Goal: Entertainment & Leisure: Browse casually

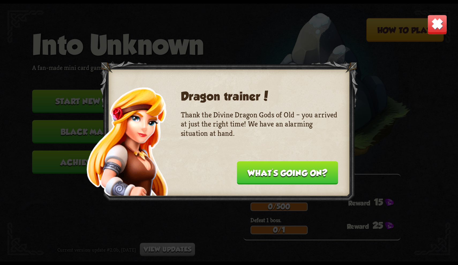
click at [253, 172] on button "What's going on?" at bounding box center [287, 172] width 101 height 23
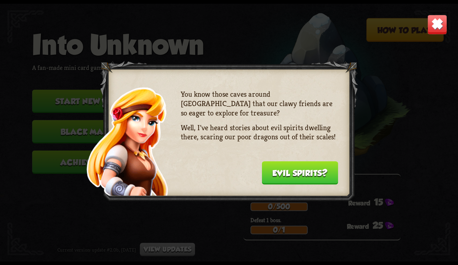
click at [299, 174] on button "Evil spirits?" at bounding box center [300, 172] width 76 height 23
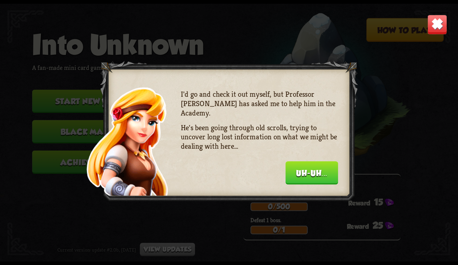
click at [299, 174] on button "Uh-uh..." at bounding box center [311, 172] width 52 height 23
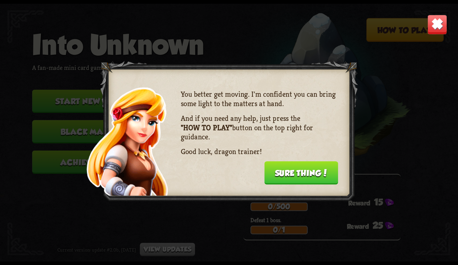
click at [299, 174] on button "Sure thing!" at bounding box center [301, 172] width 74 height 23
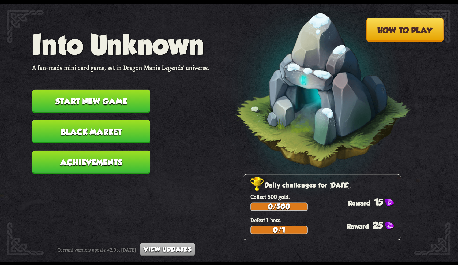
click at [133, 96] on button "Start new game" at bounding box center [91, 100] width 118 height 23
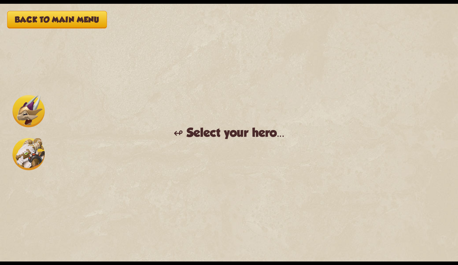
click at [27, 109] on img at bounding box center [29, 111] width 32 height 32
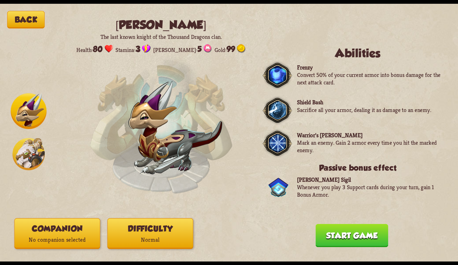
click at [22, 150] on img at bounding box center [29, 154] width 32 height 32
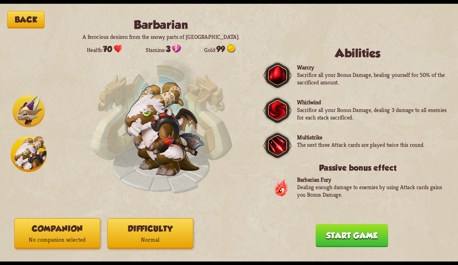
click at [22, 121] on img at bounding box center [29, 111] width 32 height 32
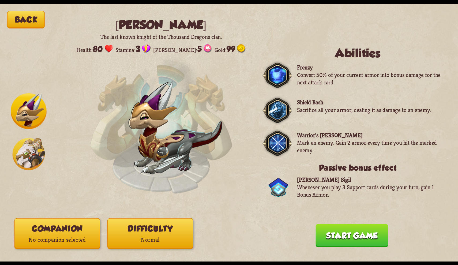
click at [32, 149] on img at bounding box center [29, 154] width 32 height 32
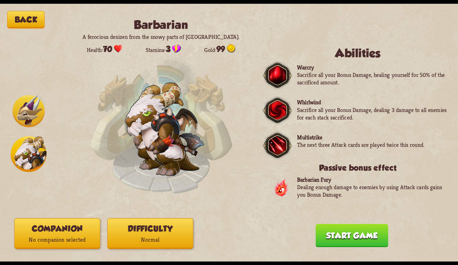
click at [38, 119] on img at bounding box center [29, 111] width 32 height 32
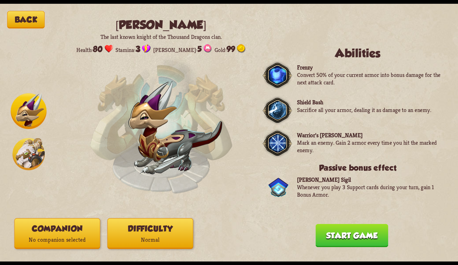
click at [31, 142] on img at bounding box center [29, 154] width 32 height 32
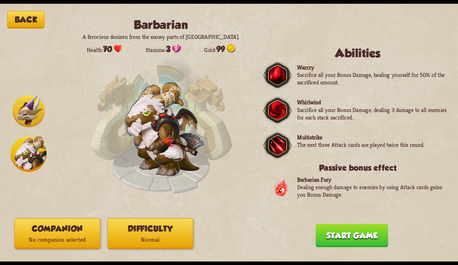
click at [35, 107] on img at bounding box center [29, 111] width 32 height 32
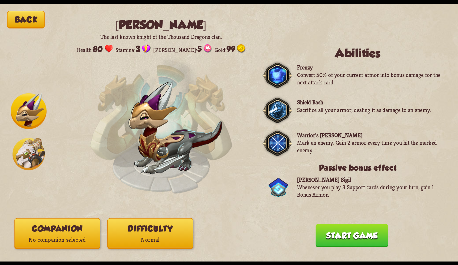
click at [32, 145] on img at bounding box center [29, 154] width 32 height 32
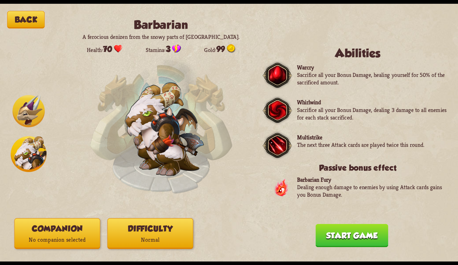
click at [18, 112] on img at bounding box center [29, 111] width 32 height 32
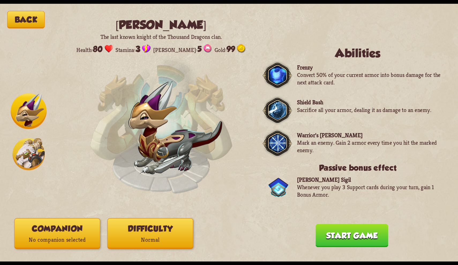
click at [67, 233] on button "Companion No companion selected" at bounding box center [57, 233] width 86 height 31
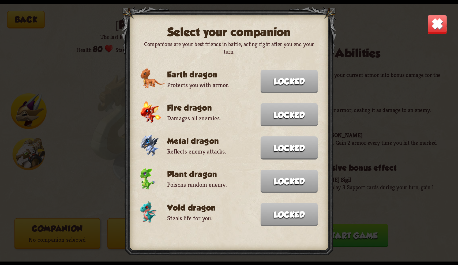
click at [379, 25] on img at bounding box center [437, 24] width 20 height 20
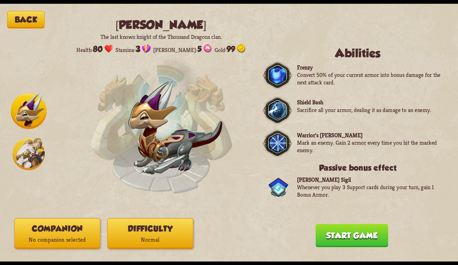
click at [157, 230] on button "Difficulty Normal" at bounding box center [150, 233] width 86 height 31
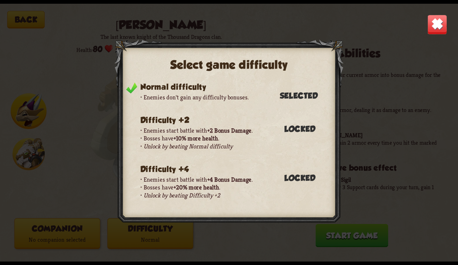
click at [379, 27] on img at bounding box center [437, 24] width 20 height 20
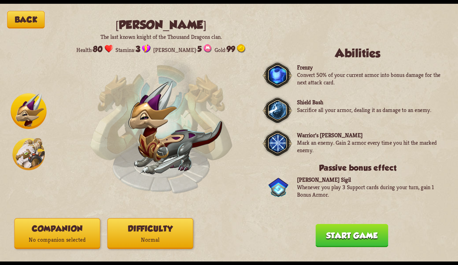
click at [320, 233] on button "Start game" at bounding box center [351, 235] width 73 height 23
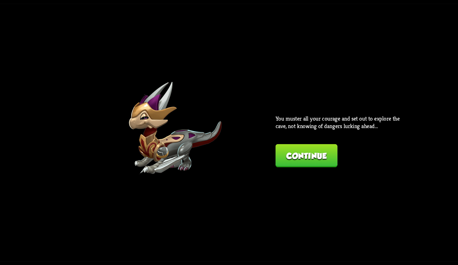
click at [310, 157] on button "Continue" at bounding box center [306, 155] width 62 height 23
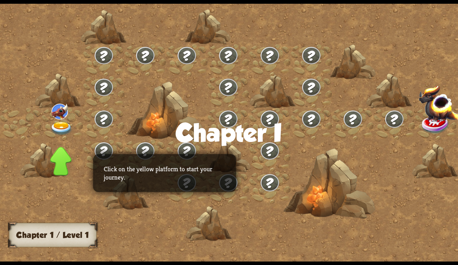
click at [60, 123] on img at bounding box center [61, 129] width 23 height 14
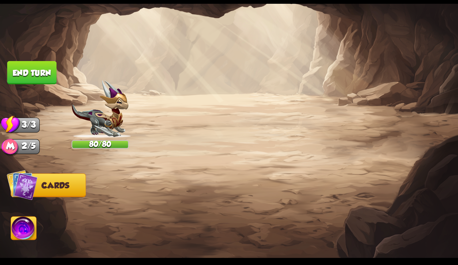
click at [345, 203] on button "Back to combat" at bounding box center [357, 207] width 93 height 23
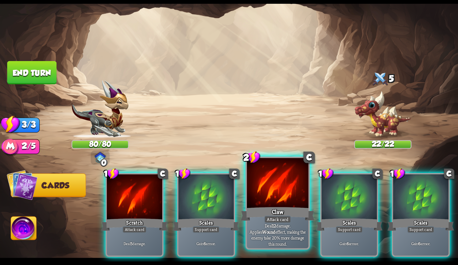
click at [271, 195] on div at bounding box center [278, 184] width 62 height 52
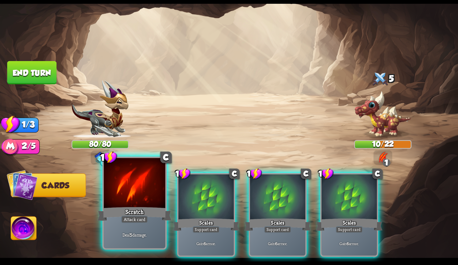
click at [142, 192] on div at bounding box center [135, 184] width 62 height 52
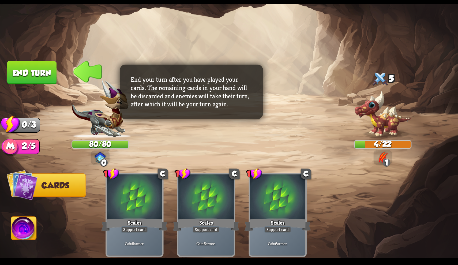
drag, startPoint x: 37, startPoint y: 71, endPoint x: 46, endPoint y: 66, distance: 10.1
click at [46, 66] on button "End turn" at bounding box center [32, 73] width 50 height 24
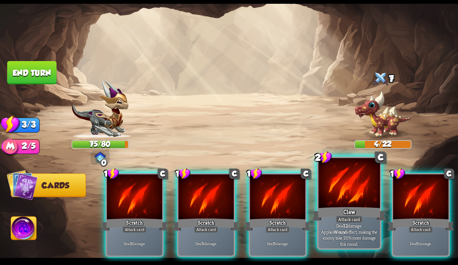
click at [341, 199] on div at bounding box center [349, 184] width 62 height 52
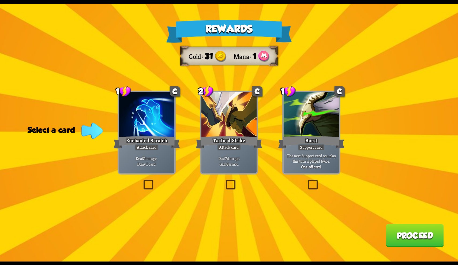
click at [224, 181] on label at bounding box center [224, 181] width 0 height 0
click at [0, 0] on input "checkbox" at bounding box center [0, 0] width 0 height 0
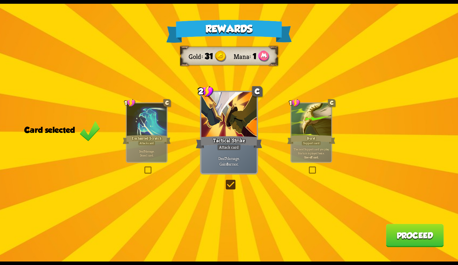
click at [379, 241] on button "Proceed" at bounding box center [415, 235] width 58 height 23
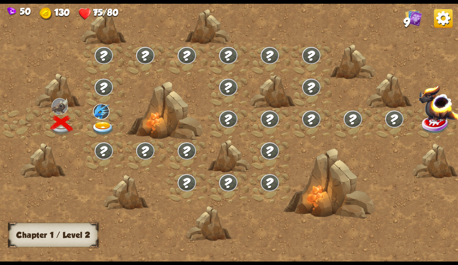
click at [103, 125] on img at bounding box center [103, 129] width 23 height 14
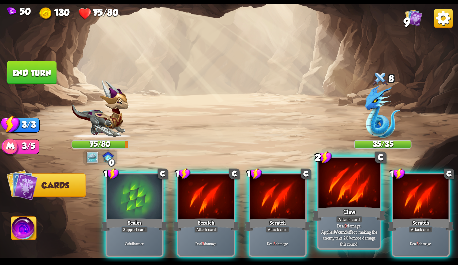
click at [345, 200] on div at bounding box center [349, 184] width 62 height 52
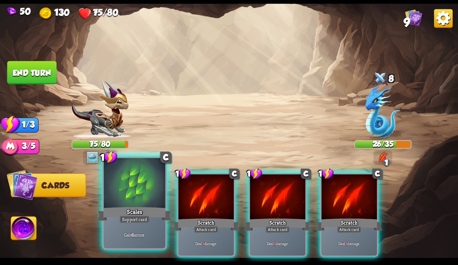
click at [147, 226] on div "Gain 6 armor." at bounding box center [135, 234] width 62 height 27
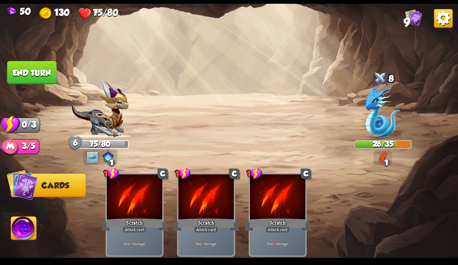
click at [39, 68] on button "End turn" at bounding box center [32, 72] width 50 height 23
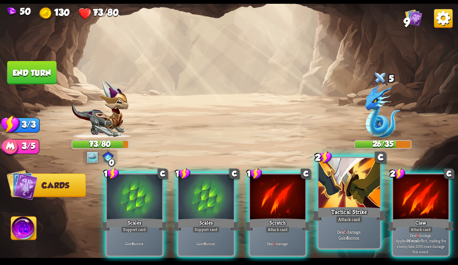
click at [359, 209] on div "Tactical Strike" at bounding box center [349, 213] width 74 height 16
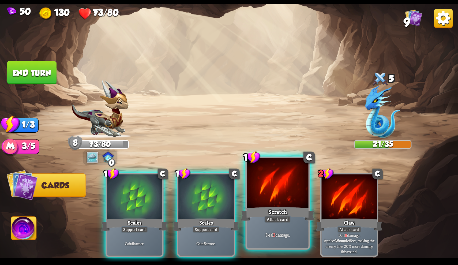
click at [287, 217] on div "Attack card" at bounding box center [277, 218] width 27 height 7
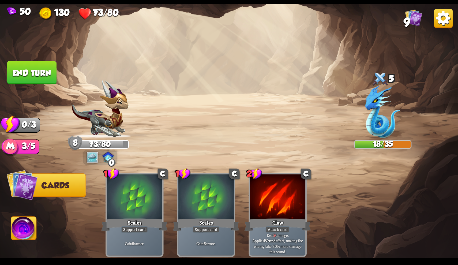
click at [36, 74] on button "End turn" at bounding box center [31, 72] width 49 height 23
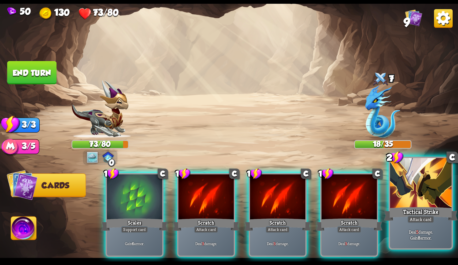
click at [379, 202] on div at bounding box center [421, 184] width 62 height 52
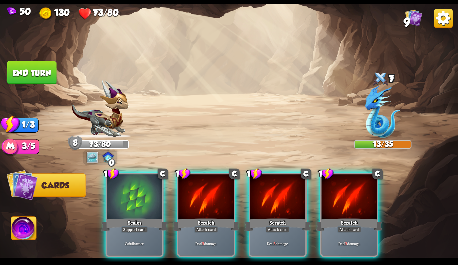
click at [21, 225] on img at bounding box center [23, 229] width 25 height 26
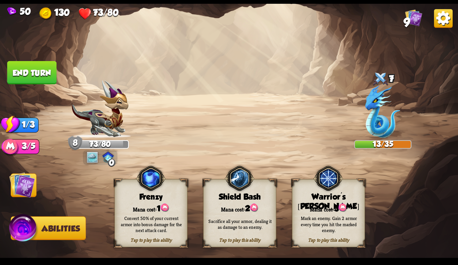
click at [29, 187] on img at bounding box center [22, 185] width 26 height 26
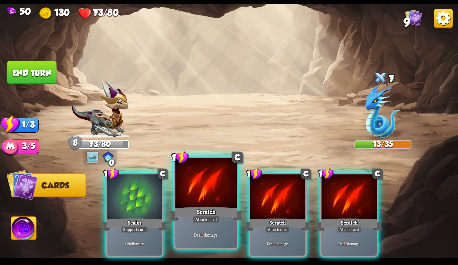
click at [204, 209] on div "Scratch" at bounding box center [206, 213] width 74 height 16
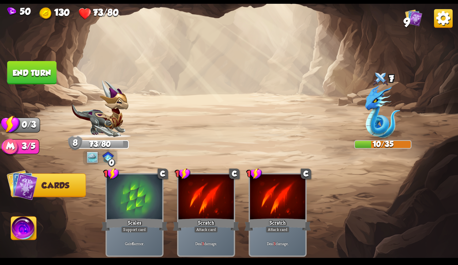
click at [36, 75] on button "End turn" at bounding box center [31, 72] width 51 height 24
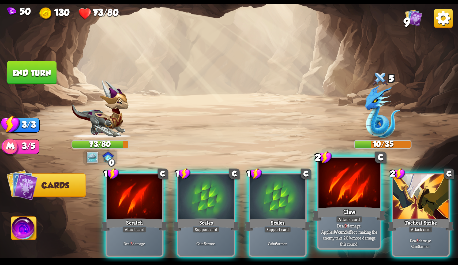
click at [346, 214] on div "Claw" at bounding box center [349, 213] width 74 height 16
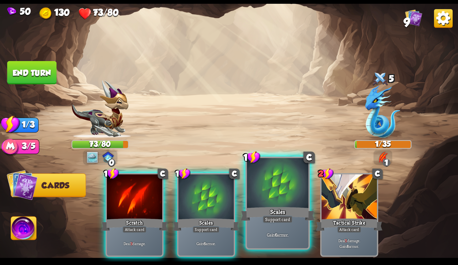
click at [289, 207] on div "Scales" at bounding box center [278, 213] width 74 height 16
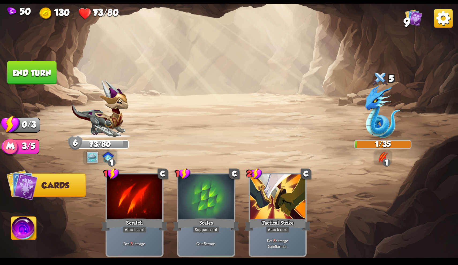
click at [30, 77] on button "End turn" at bounding box center [32, 73] width 50 height 24
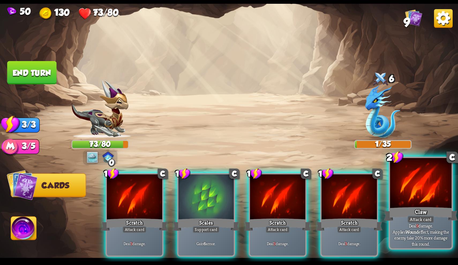
drag, startPoint x: 340, startPoint y: 199, endPoint x: 433, endPoint y: 199, distance: 93.4
click at [379, 199] on div "1 C Scratch Attack card Deal 3 damage. 1 C Scales Support card Gain 6 armor. 1 …" at bounding box center [275, 204] width 366 height 115
click at [379, 195] on div at bounding box center [421, 184] width 62 height 52
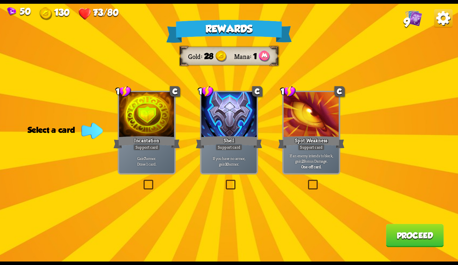
click at [142, 181] on label at bounding box center [142, 181] width 0 height 0
click at [0, 0] on input "checkbox" at bounding box center [0, 0] width 0 height 0
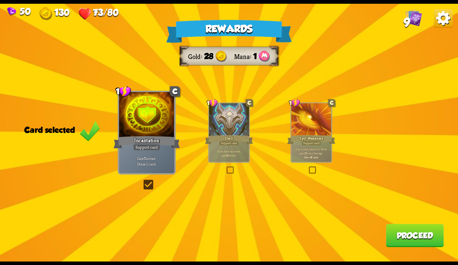
click at [379, 232] on button "Proceed" at bounding box center [415, 235] width 58 height 23
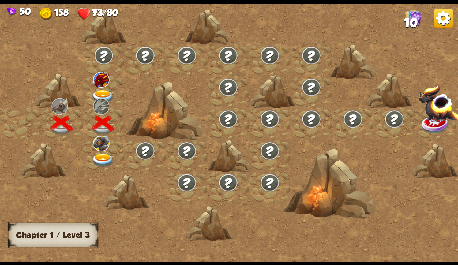
click at [98, 155] on img at bounding box center [103, 160] width 23 height 14
